Goal: Download file/media

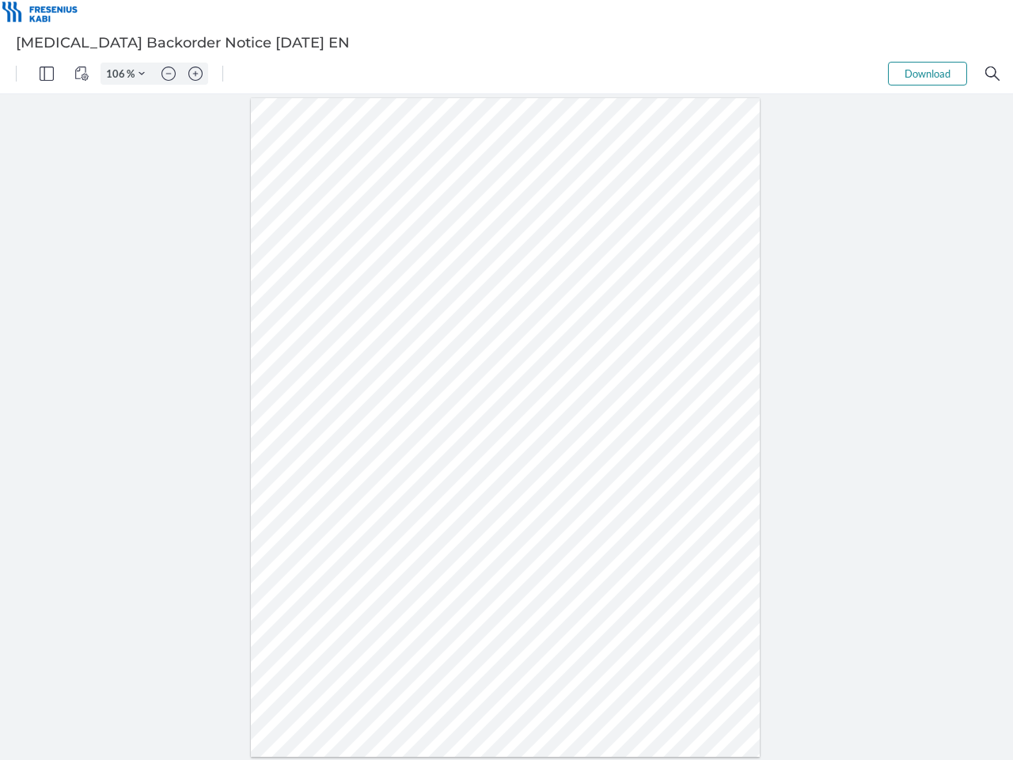
click at [47, 74] on img "Panel" at bounding box center [47, 73] width 14 height 14
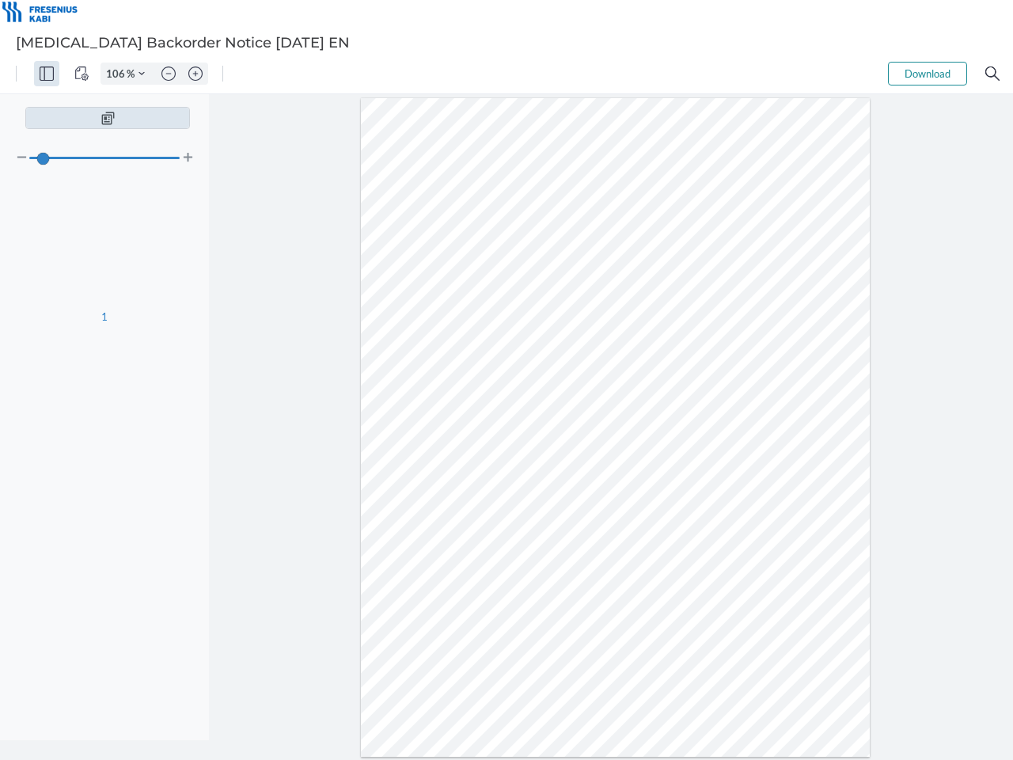
click at [82, 74] on img "View Controls" at bounding box center [81, 73] width 14 height 14
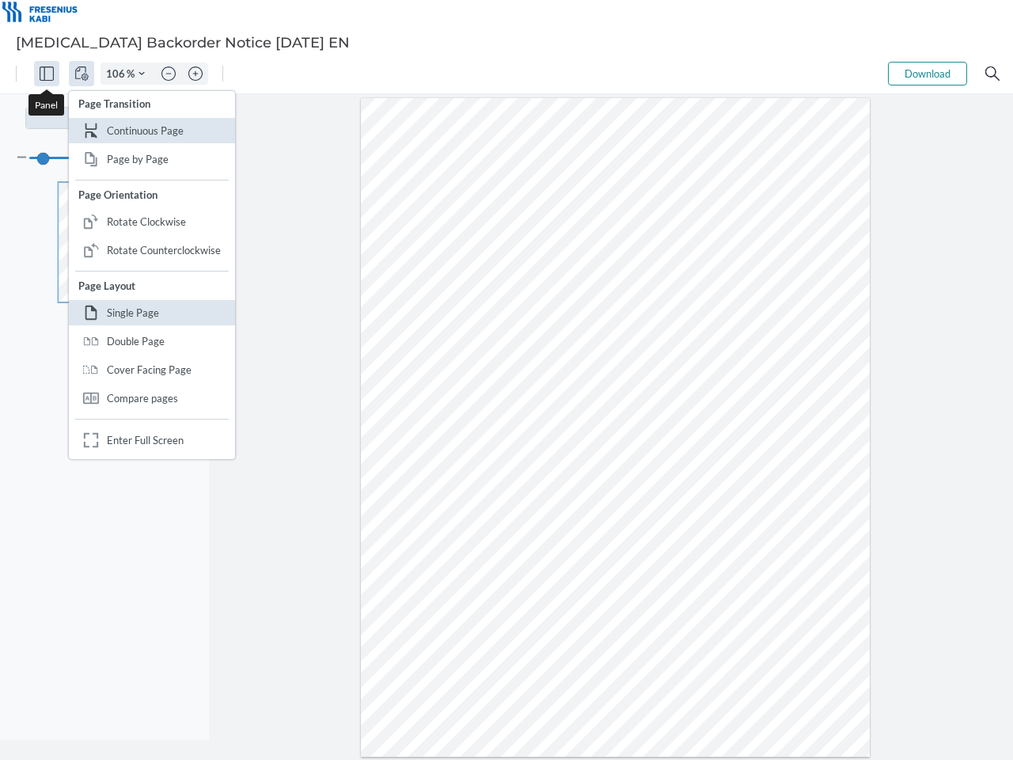
click at [118, 74] on input "106" at bounding box center [113, 73] width 25 height 14
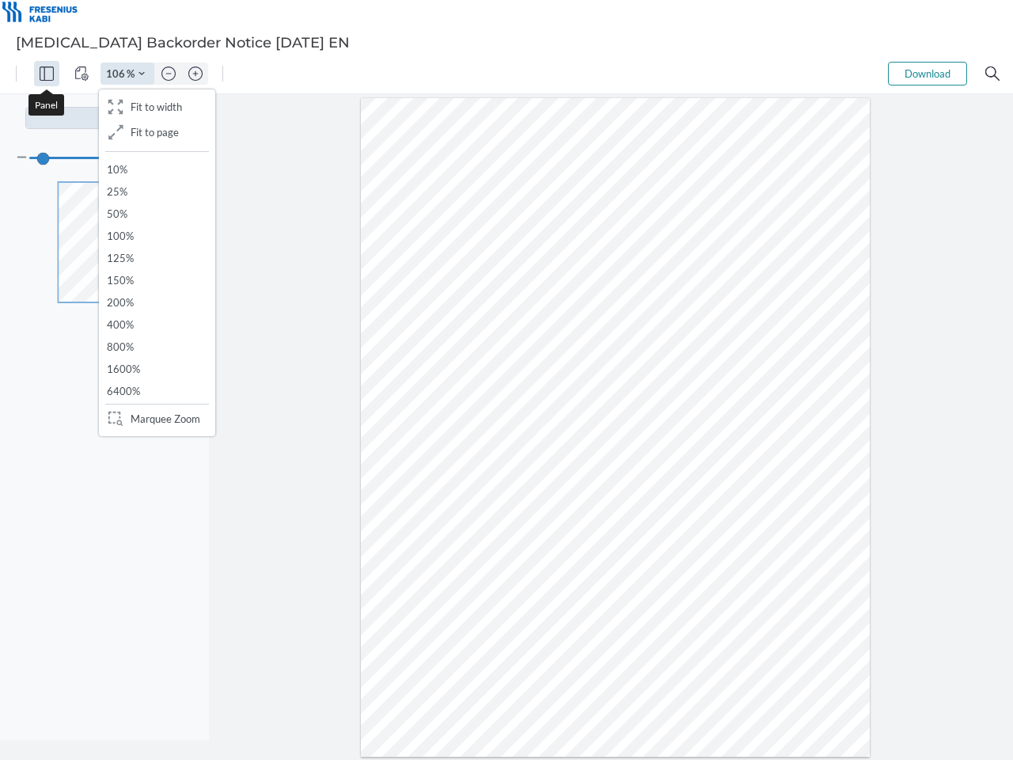
click at [142, 74] on img "Zoom Controls" at bounding box center [141, 73] width 6 height 6
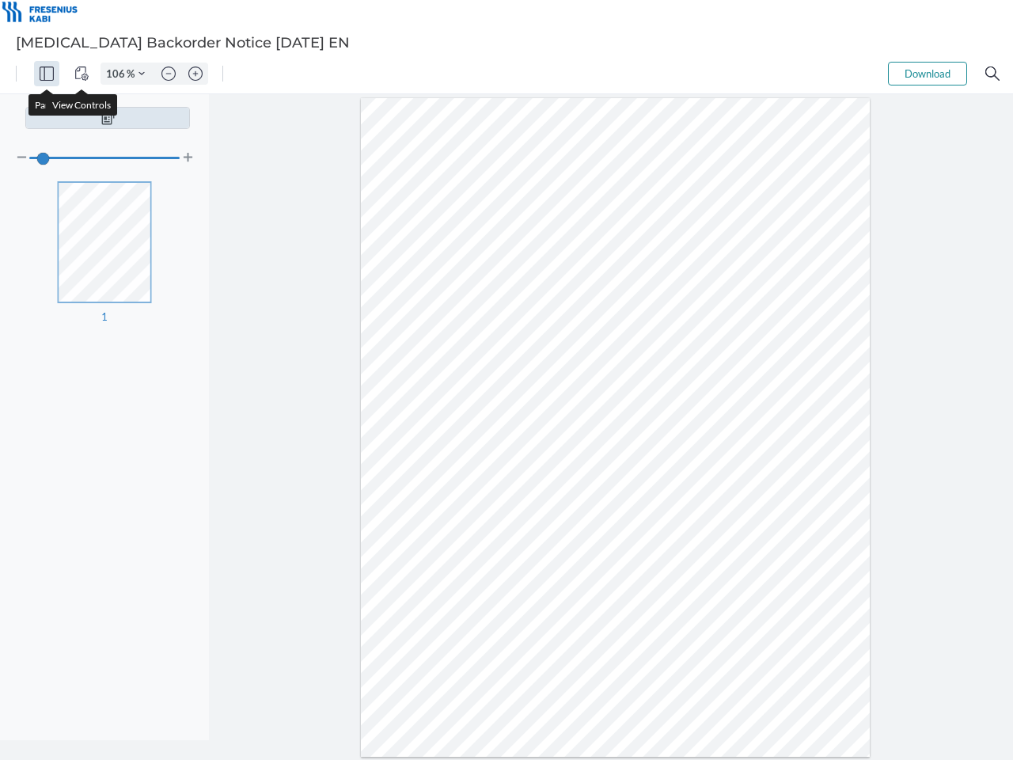
click at [169, 74] on img "Zoom out" at bounding box center [168, 73] width 14 height 14
click at [195, 74] on img "Zoom in" at bounding box center [195, 73] width 14 height 14
type input "106"
click at [928, 74] on button "Download" at bounding box center [927, 74] width 79 height 24
click at [992, 74] on img "Search" at bounding box center [992, 73] width 14 height 14
